Goal: Task Accomplishment & Management: Use online tool/utility

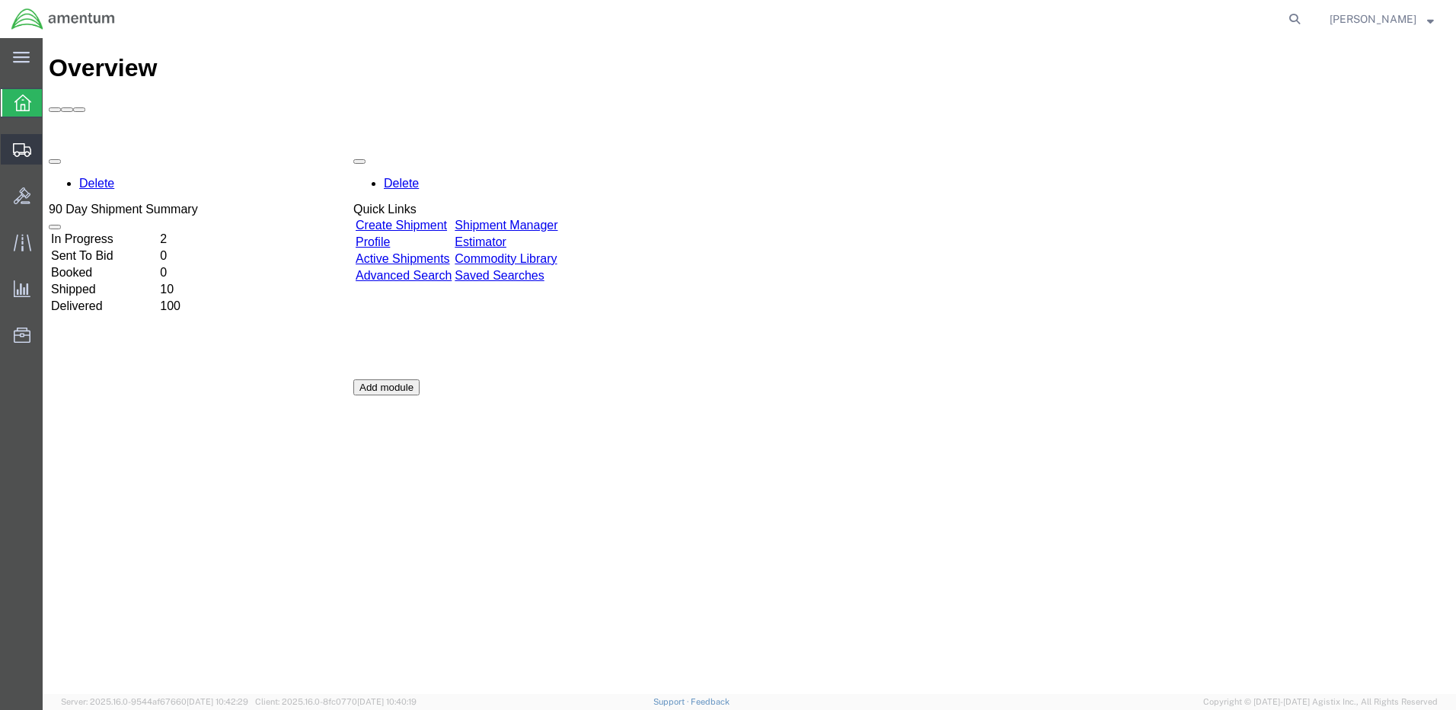
click at [0, 0] on span "Shipment Manager" at bounding box center [0, 0] width 0 height 0
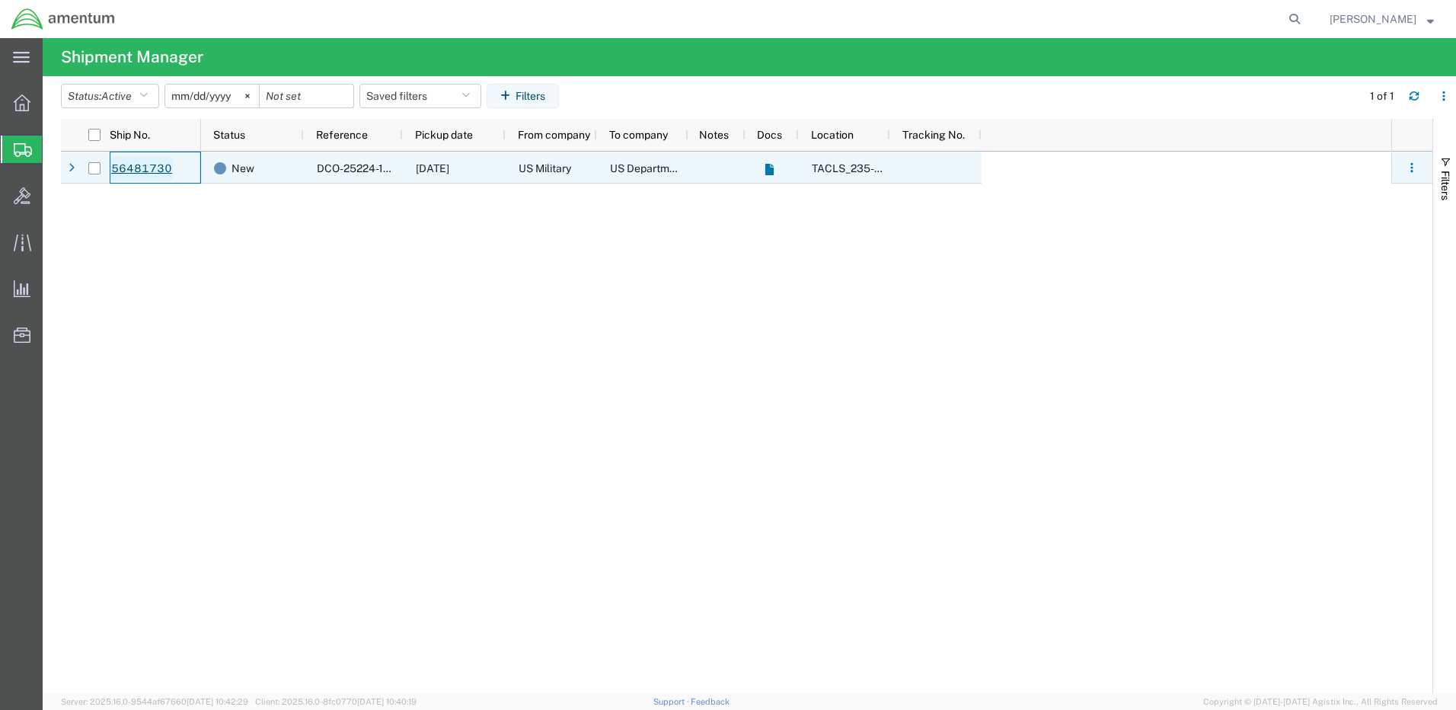
click at [144, 168] on link "56481730" at bounding box center [141, 169] width 62 height 24
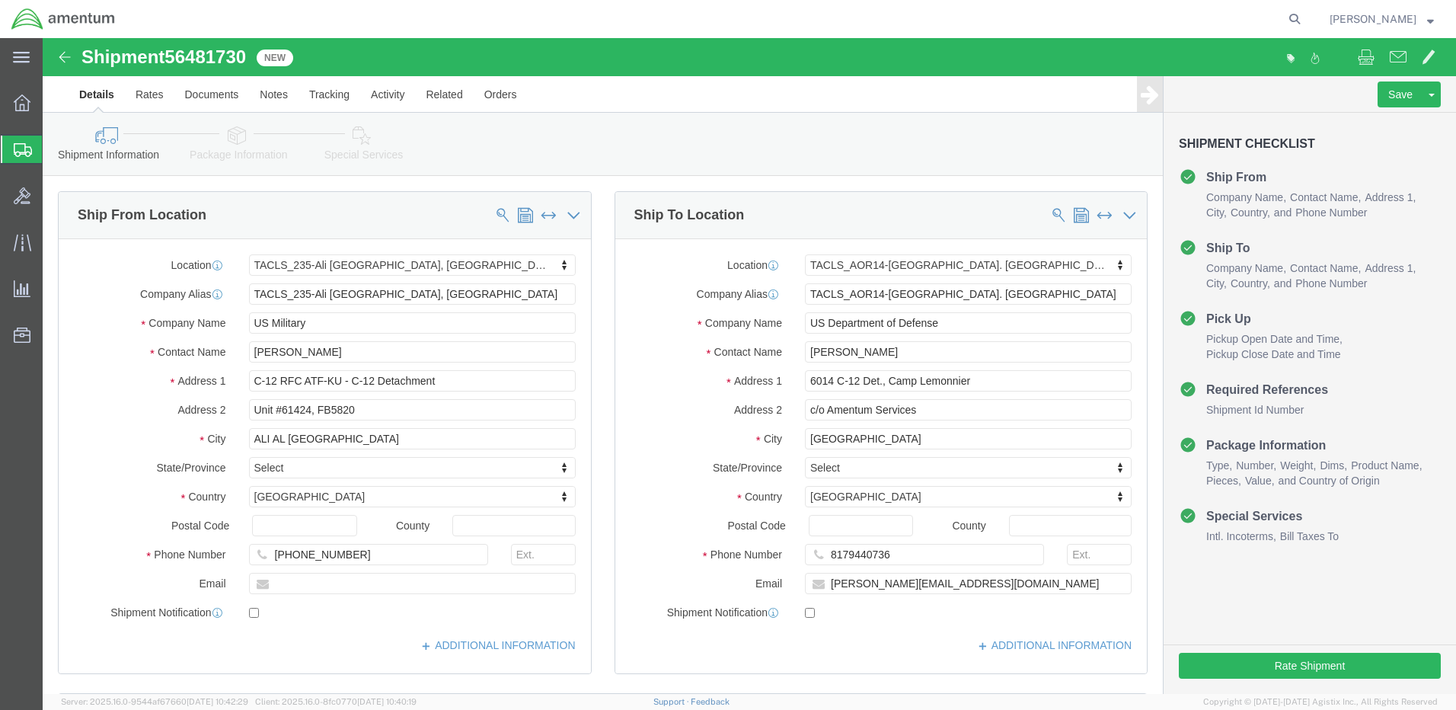
select select "42682"
select select "42739"
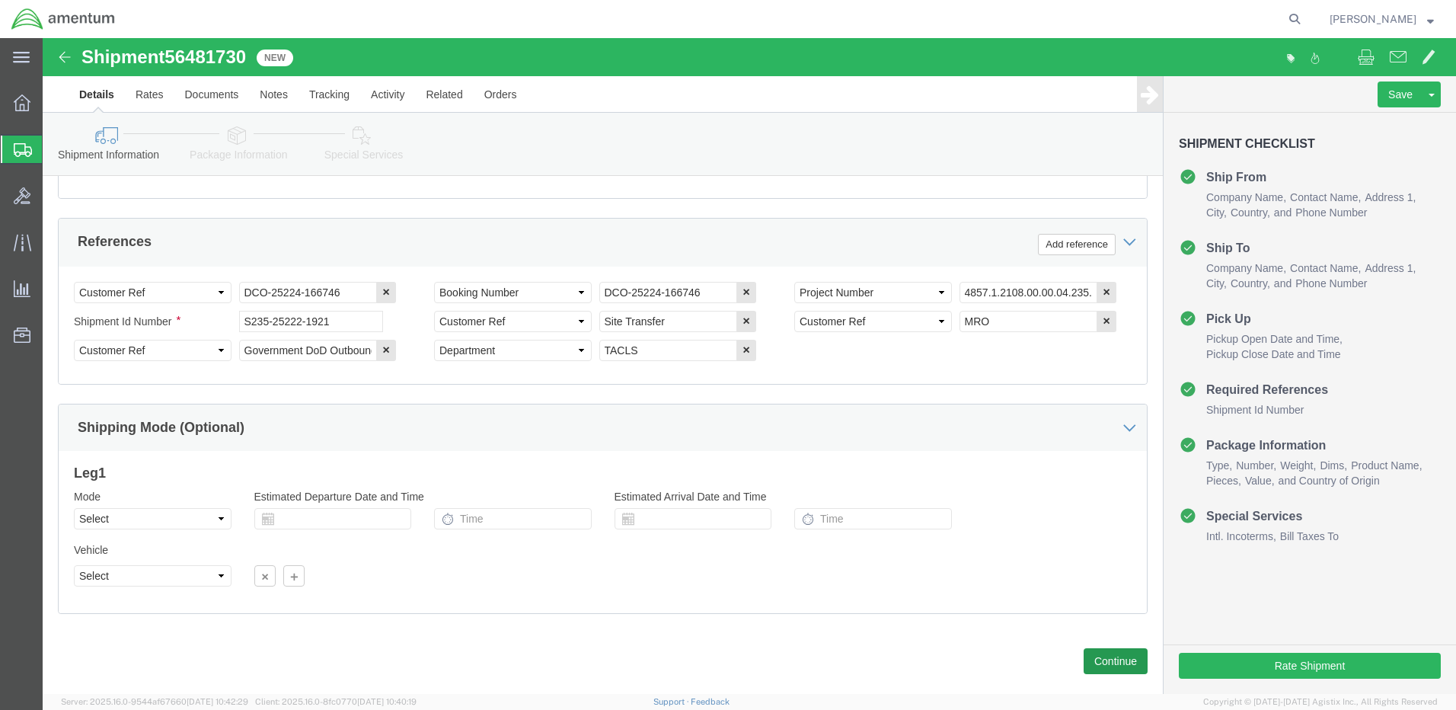
scroll to position [710, 0]
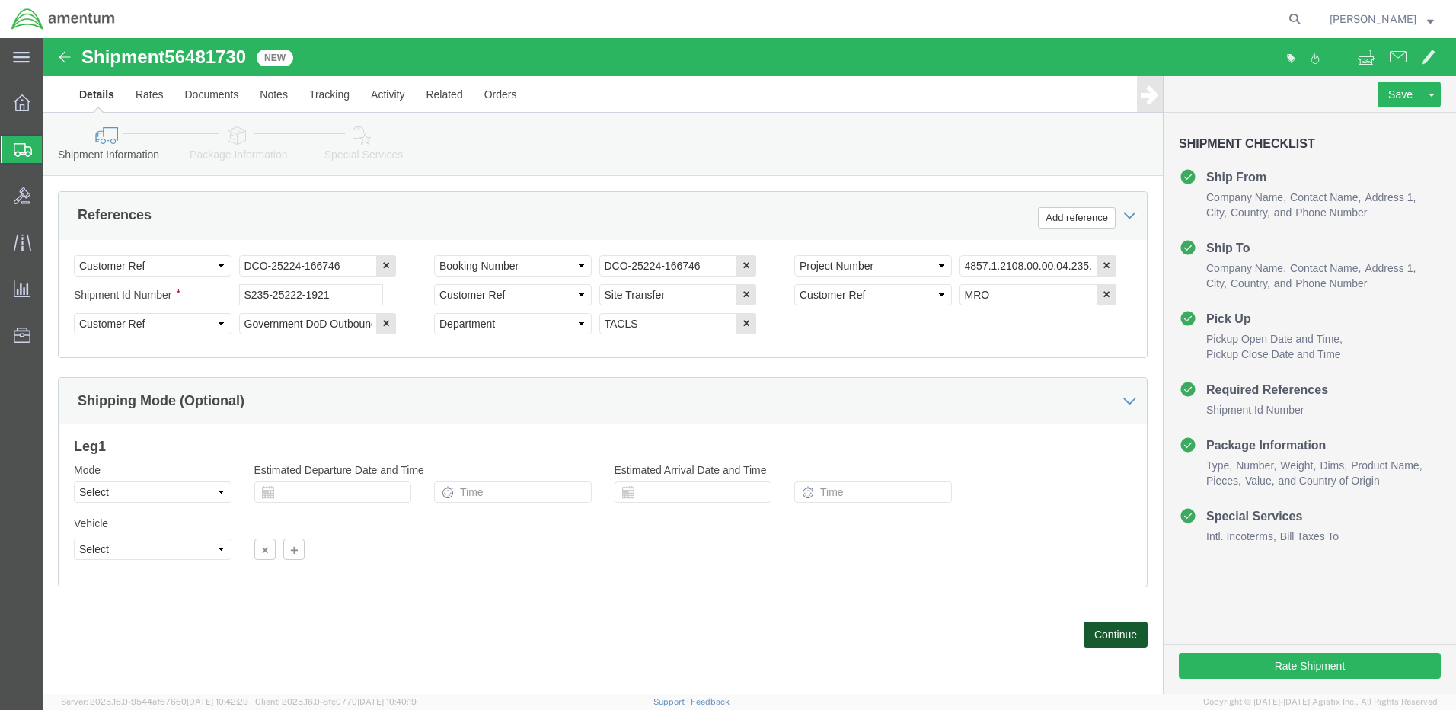
click button "Continue"
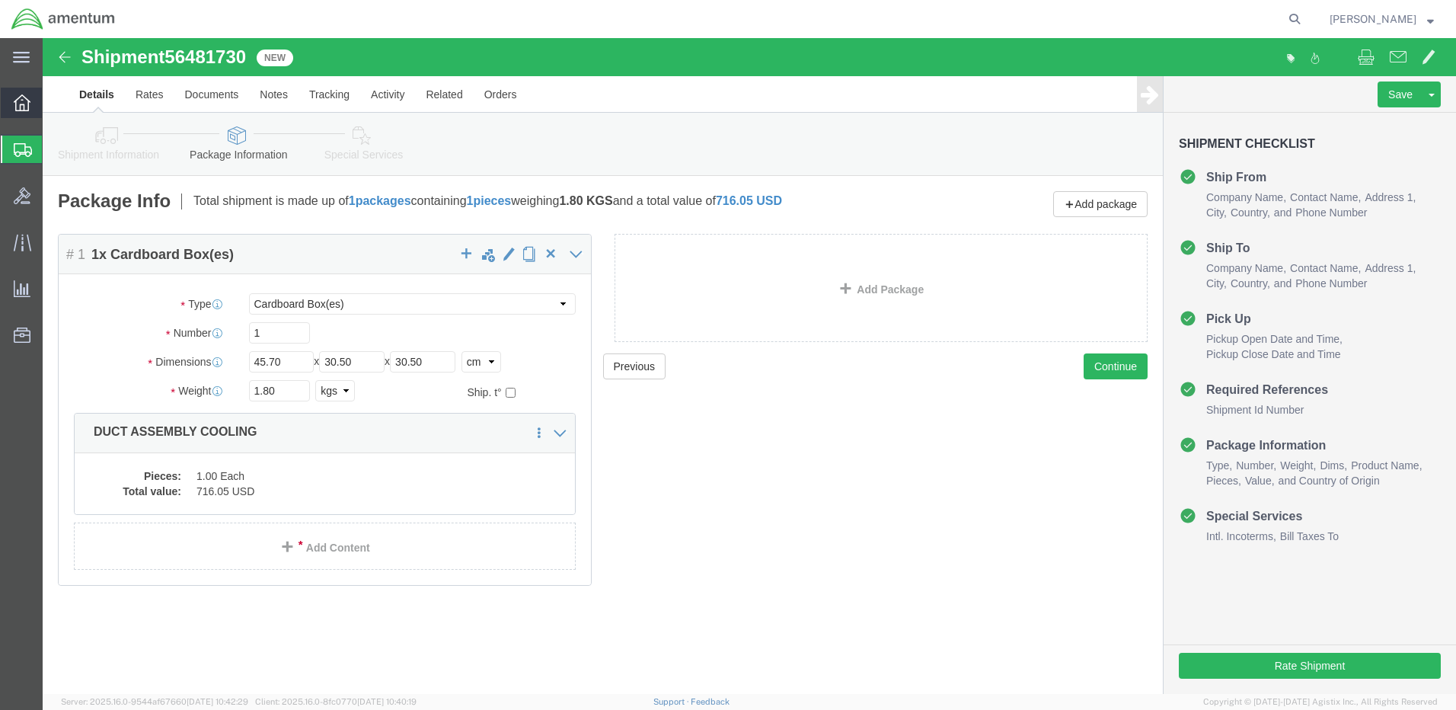
click at [15, 95] on icon at bounding box center [22, 102] width 17 height 17
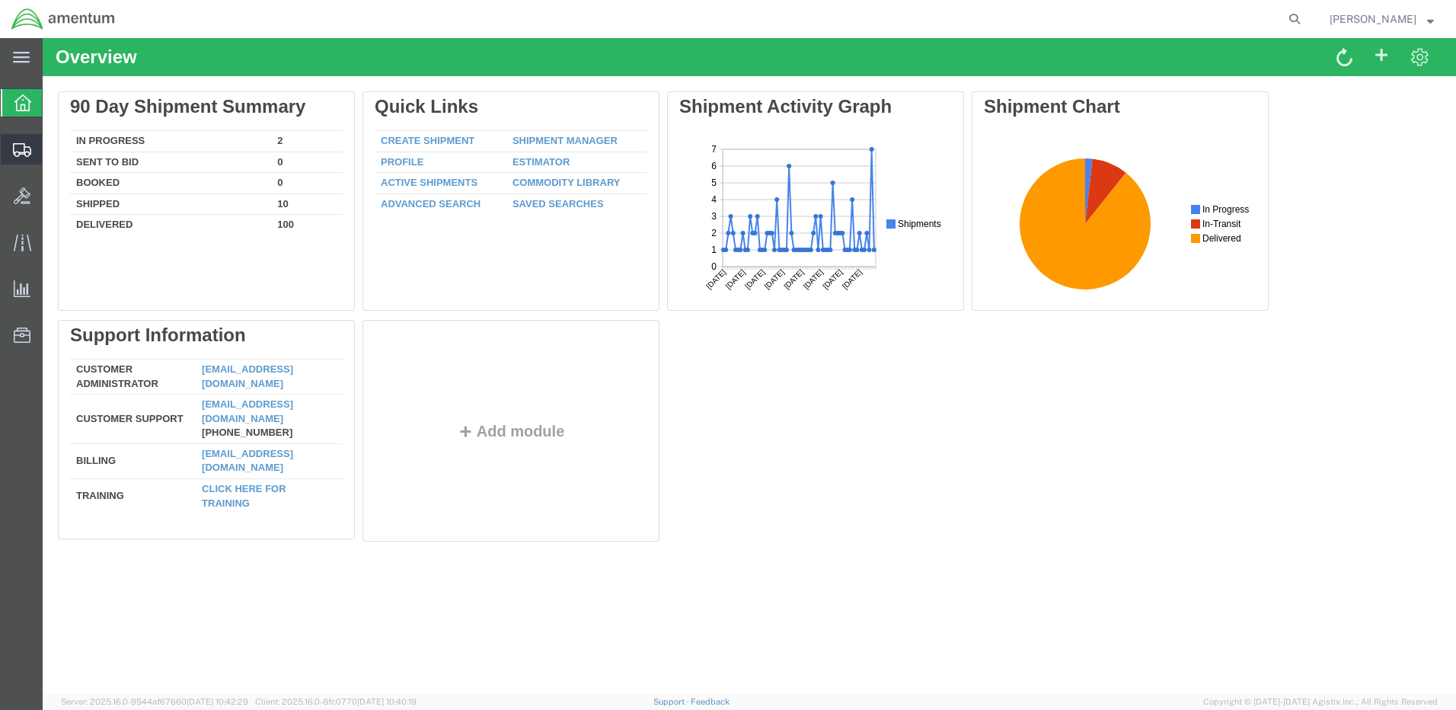
click at [0, 0] on span "Shipment Manager" at bounding box center [0, 0] width 0 height 0
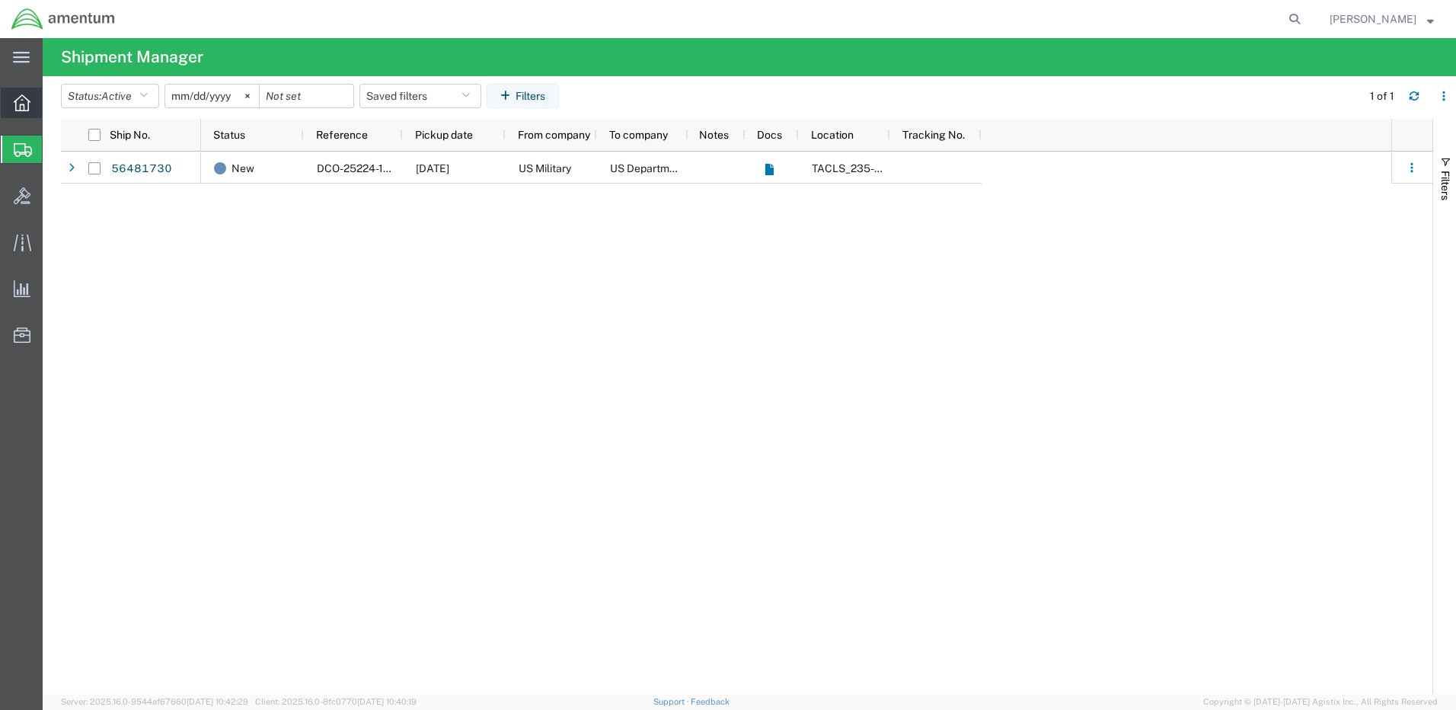
click at [11, 101] on div at bounding box center [22, 103] width 43 height 30
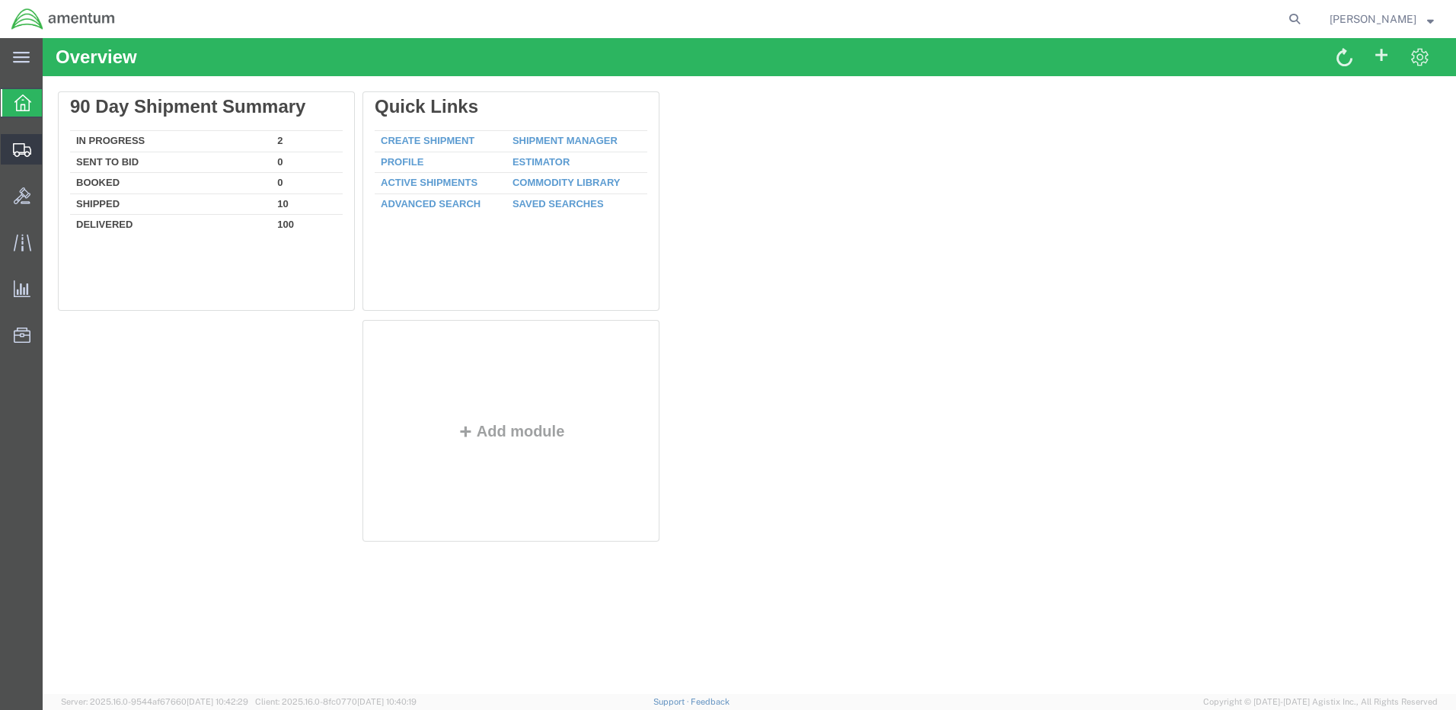
click at [0, 0] on span "Shipment Manager" at bounding box center [0, 0] width 0 height 0
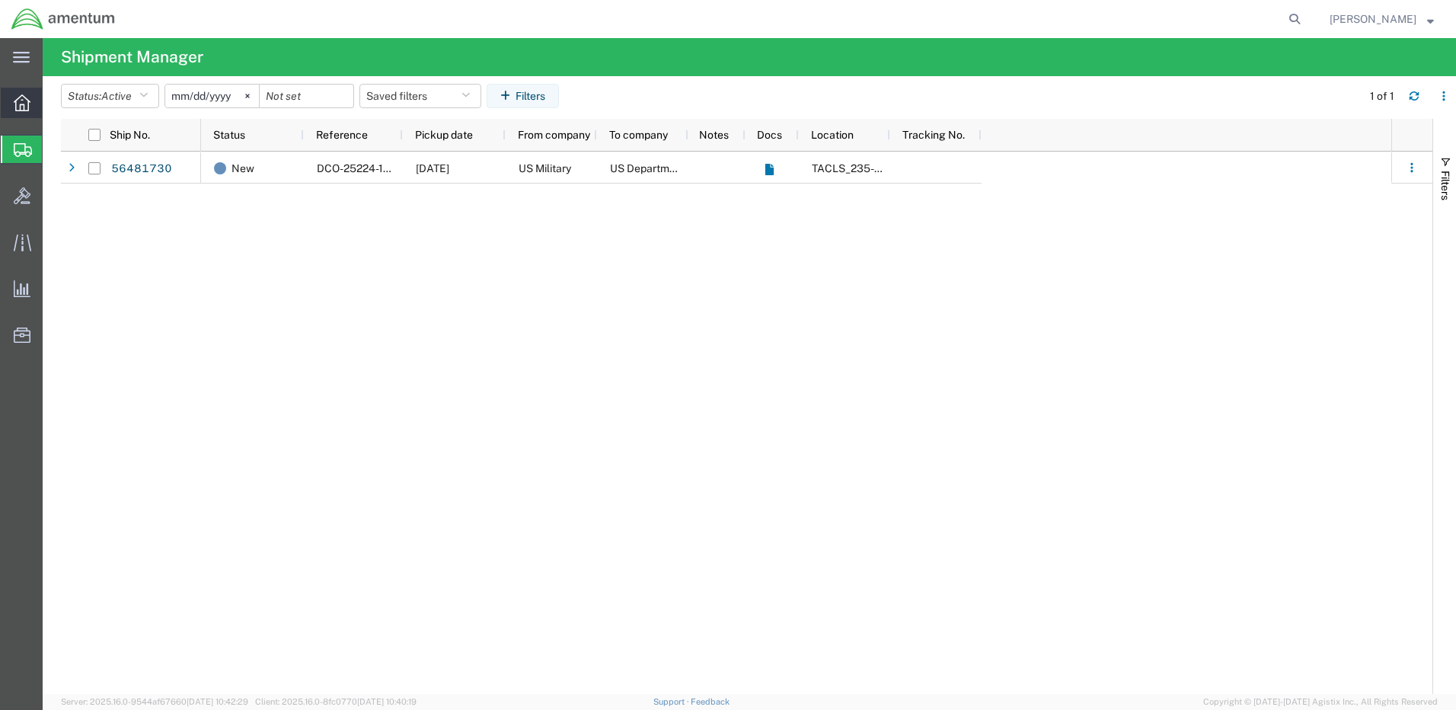
click at [31, 102] on div at bounding box center [22, 103] width 43 height 30
